Goal: Transaction & Acquisition: Purchase product/service

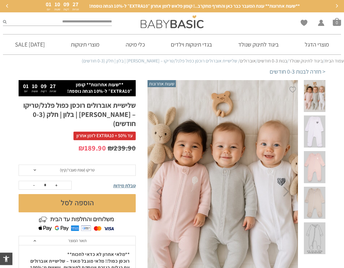
click at [90, 167] on form "**********" at bounding box center [77, 189] width 117 height 48
click at [91, 167] on span "טריקו (עונת מעבר/קיץ)" at bounding box center [77, 169] width 35 height 5
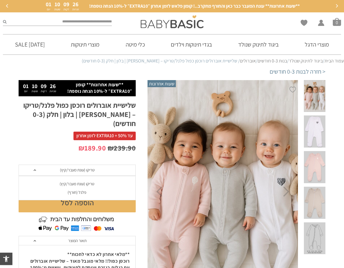
click at [91, 167] on span "טריקו (עונת מעבר/קיץ)" at bounding box center [77, 169] width 35 height 5
